Goal: Task Accomplishment & Management: Complete application form

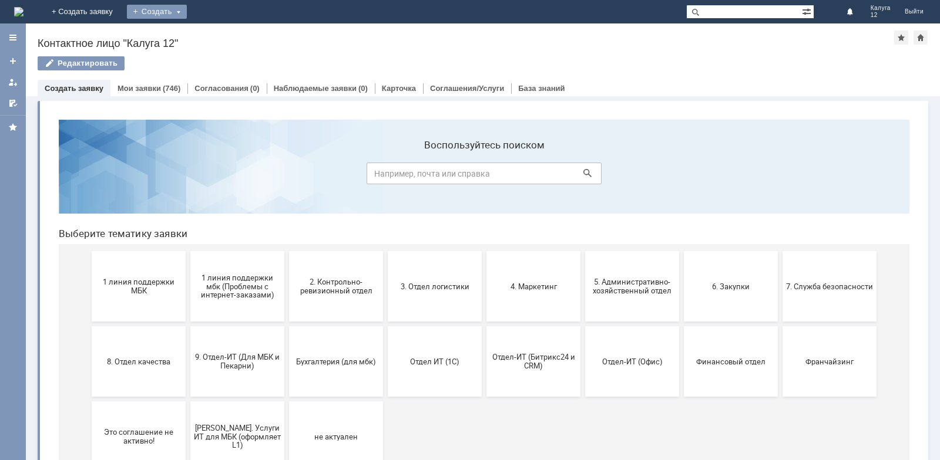
click at [187, 11] on div "Создать" at bounding box center [157, 12] width 60 height 14
click at [218, 33] on link "Заявка" at bounding box center [173, 35] width 89 height 14
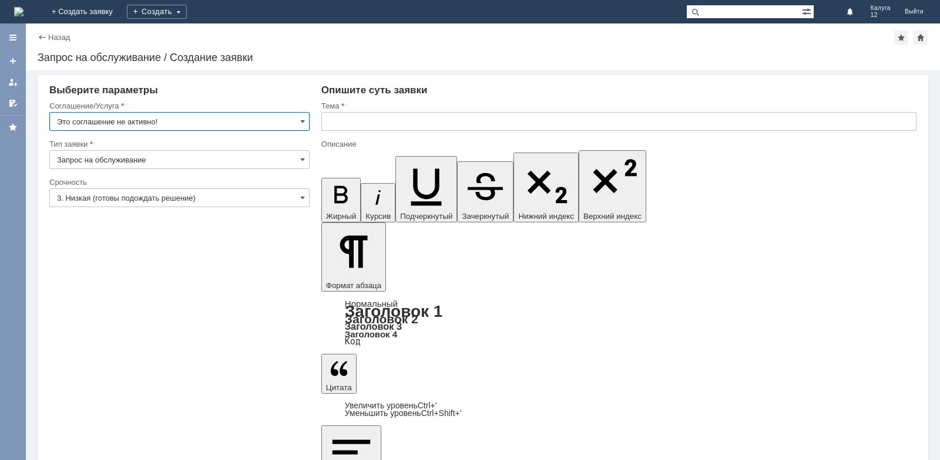
click at [298, 119] on input "Это соглашение не активно!" at bounding box center [179, 121] width 260 height 19
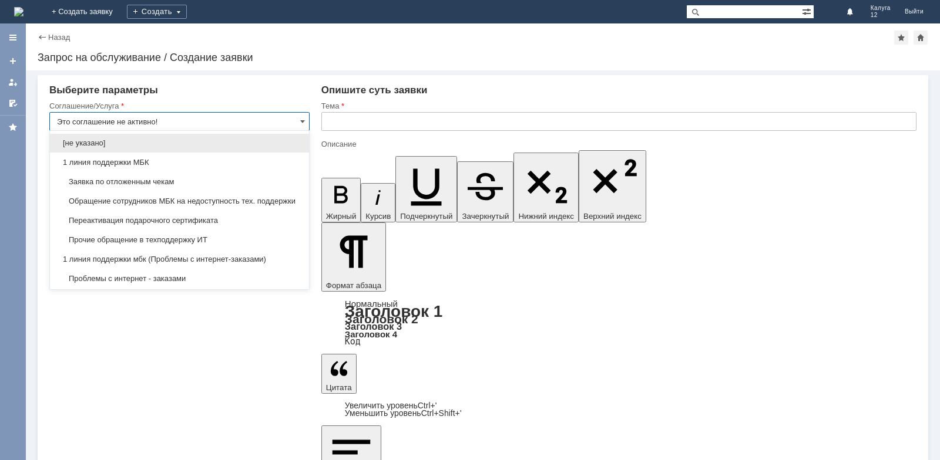
click at [241, 184] on span "Заявка по отложенным чекам" at bounding box center [179, 181] width 245 height 9
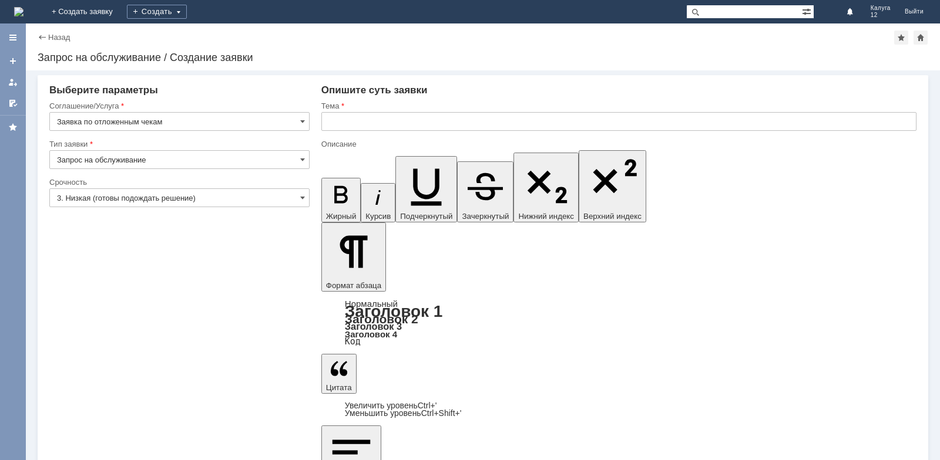
type input "Заявка по отложенным чекам"
click at [354, 117] on input "text" at bounding box center [618, 121] width 595 height 19
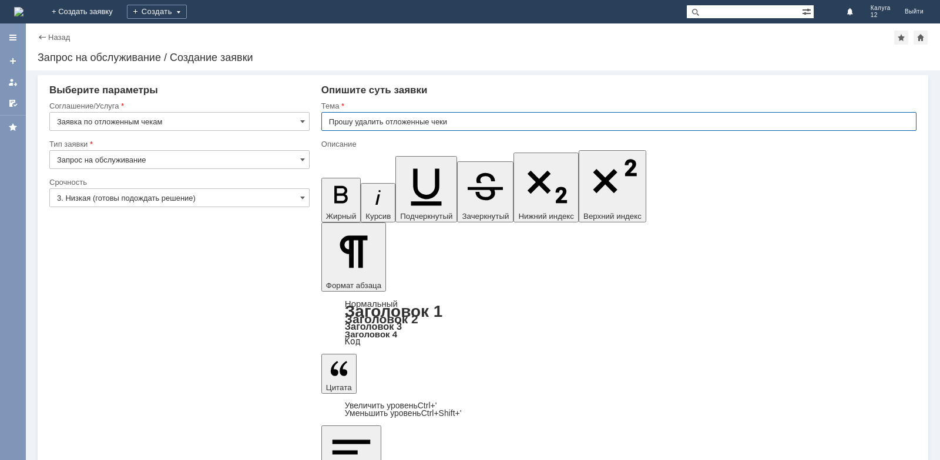
type input "Прошу удалить отложенные чеки"
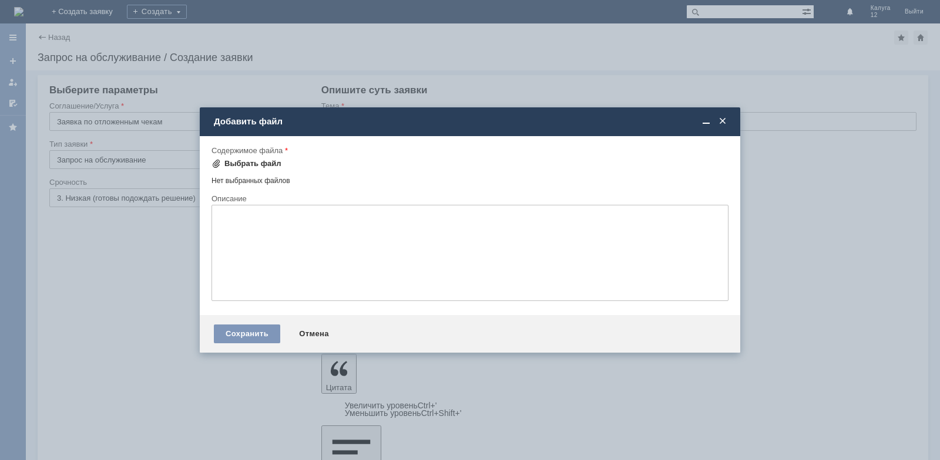
click at [271, 164] on div "Выбрать файл" at bounding box center [252, 163] width 57 height 9
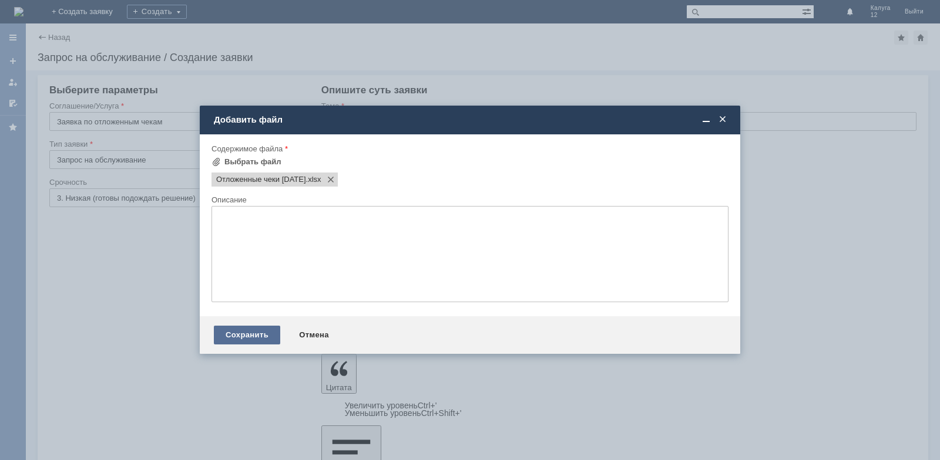
click at [261, 339] on div "Сохранить" at bounding box center [247, 335] width 66 height 19
